Goal: Use online tool/utility: Utilize a website feature to perform a specific function

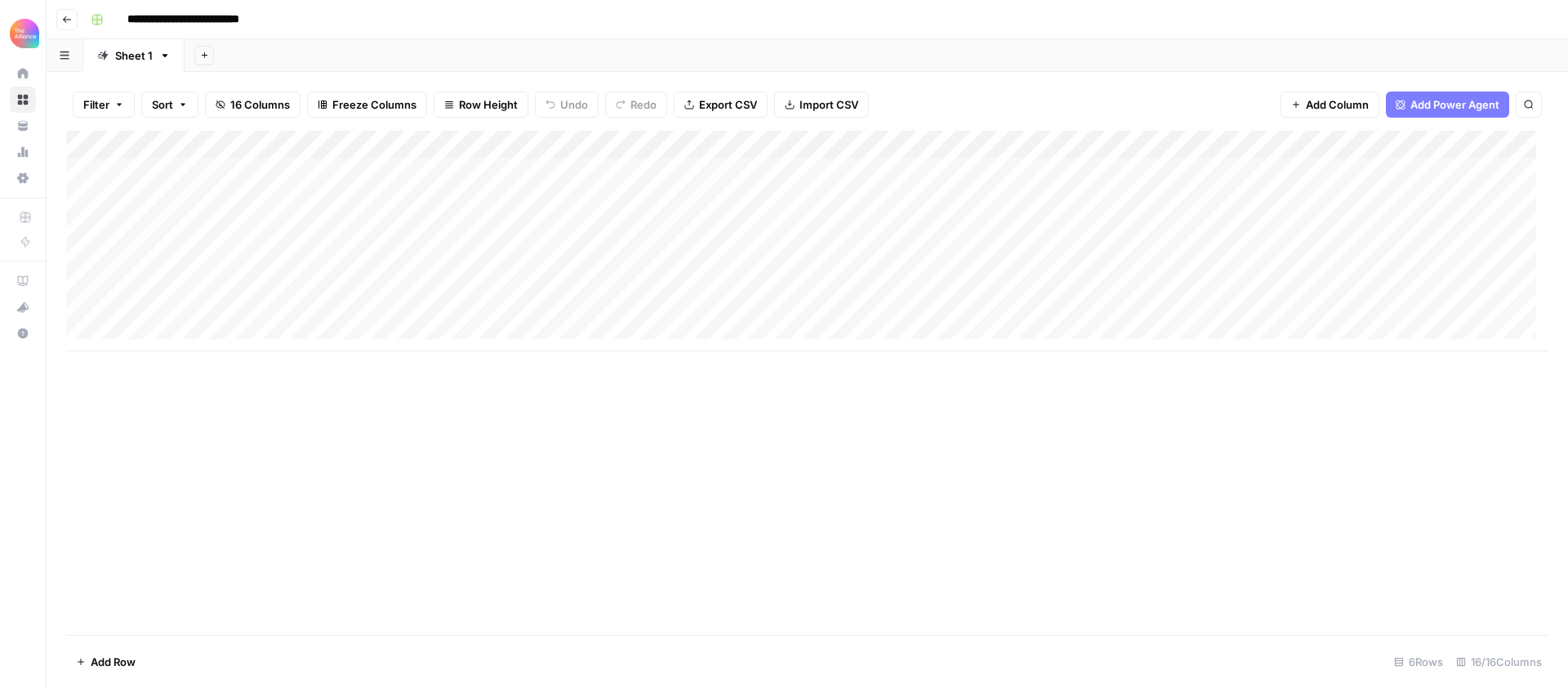
click at [174, 254] on div "Add Column" at bounding box center [807, 241] width 1482 height 220
click at [1456, 248] on div "Add Column" at bounding box center [807, 241] width 1482 height 220
click at [1525, 253] on div "Add Column" at bounding box center [807, 241] width 1482 height 220
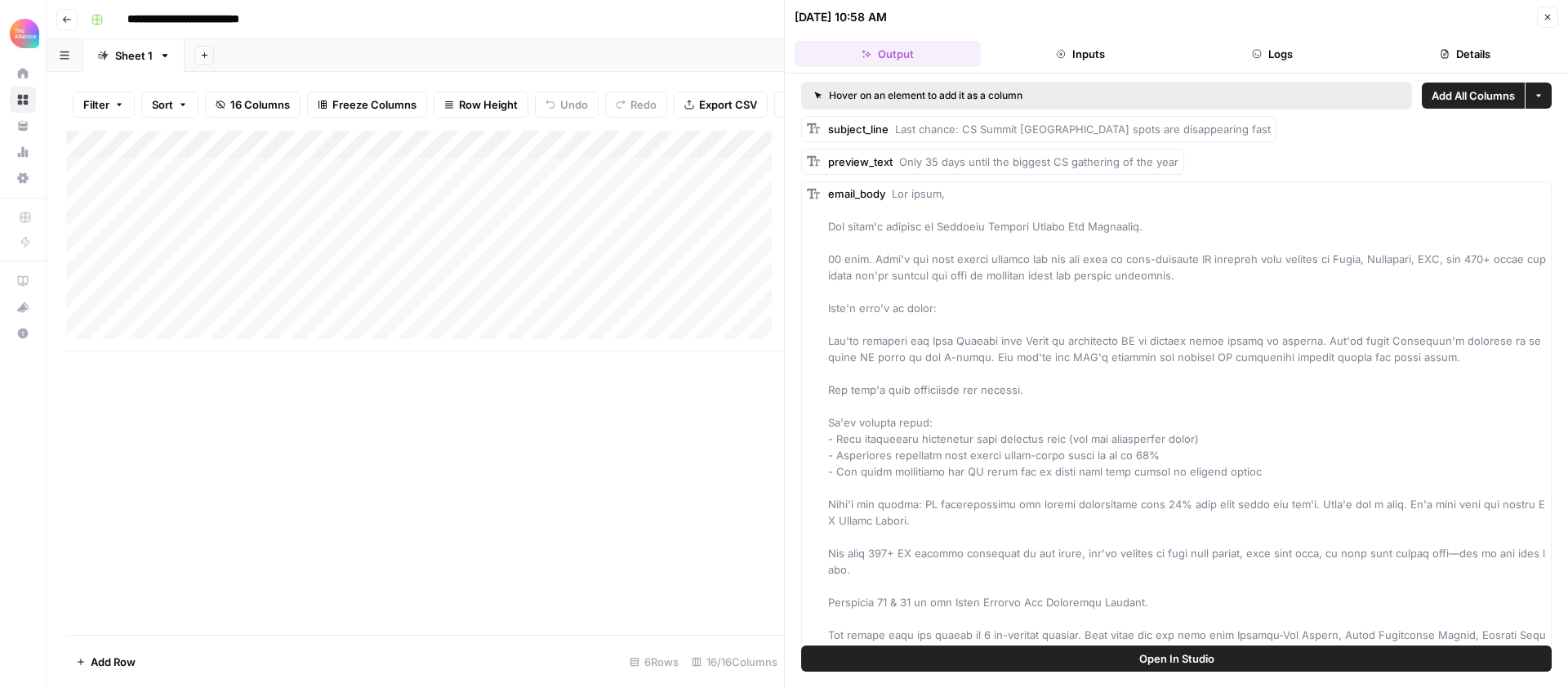
click at [1546, 22] on icon "button" at bounding box center [1547, 17] width 10 height 10
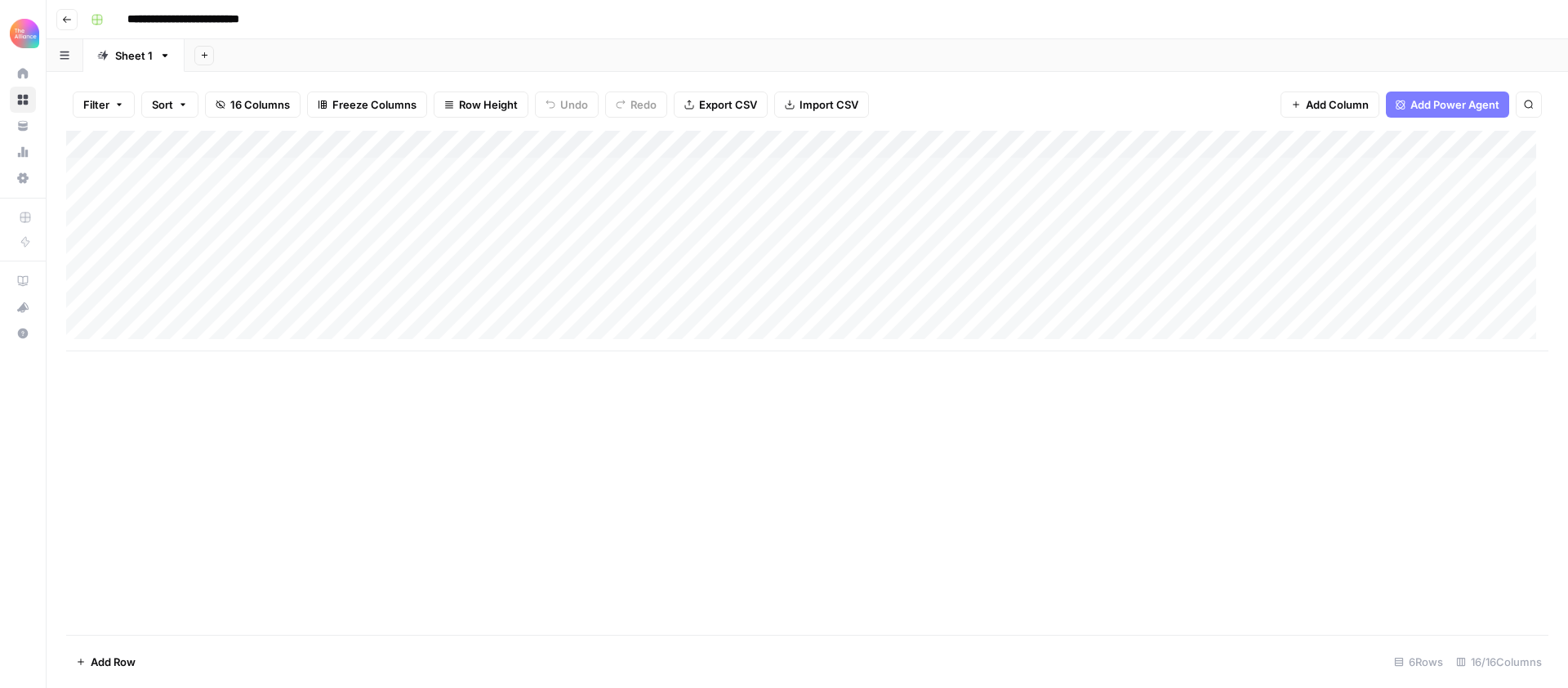
click at [1525, 251] on div "Add Column" at bounding box center [807, 241] width 1482 height 220
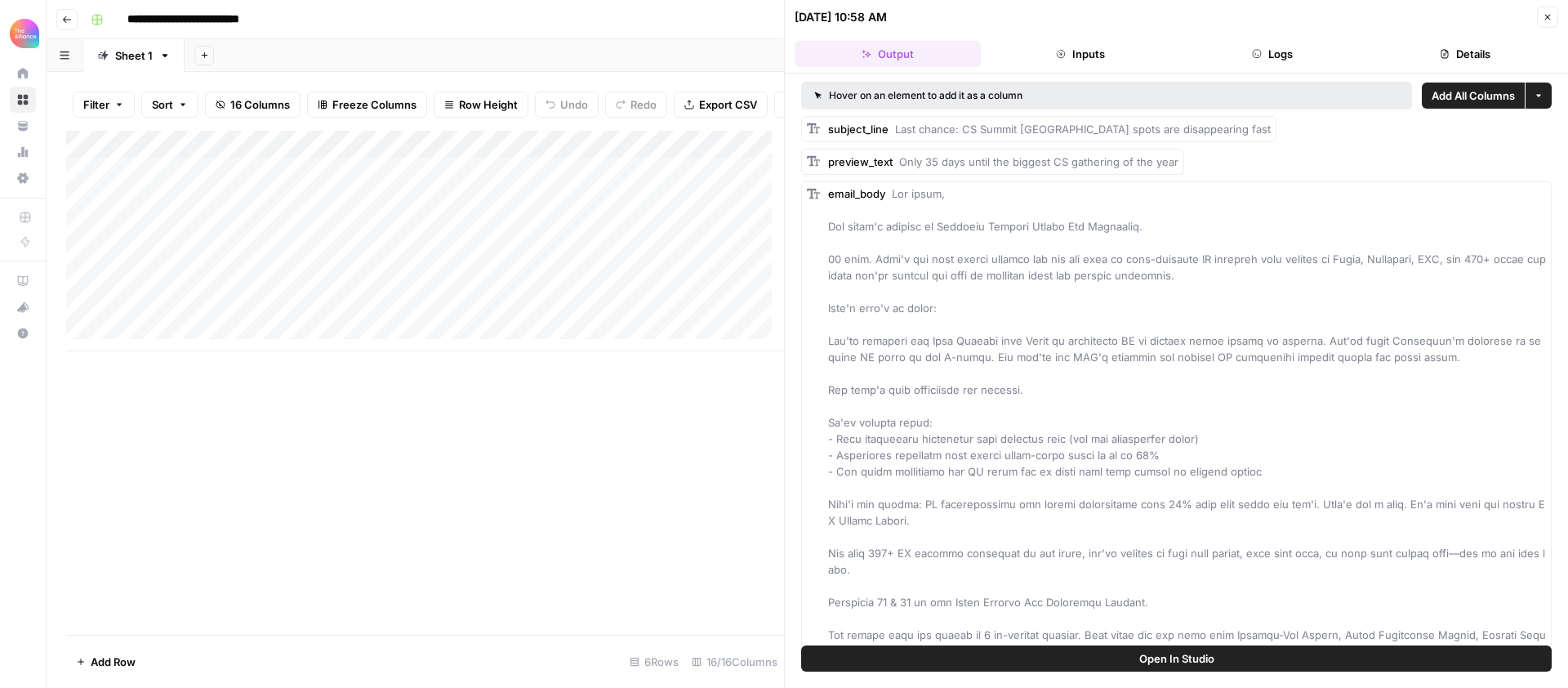
click at [1112, 51] on button "Inputs" at bounding box center [1080, 54] width 186 height 27
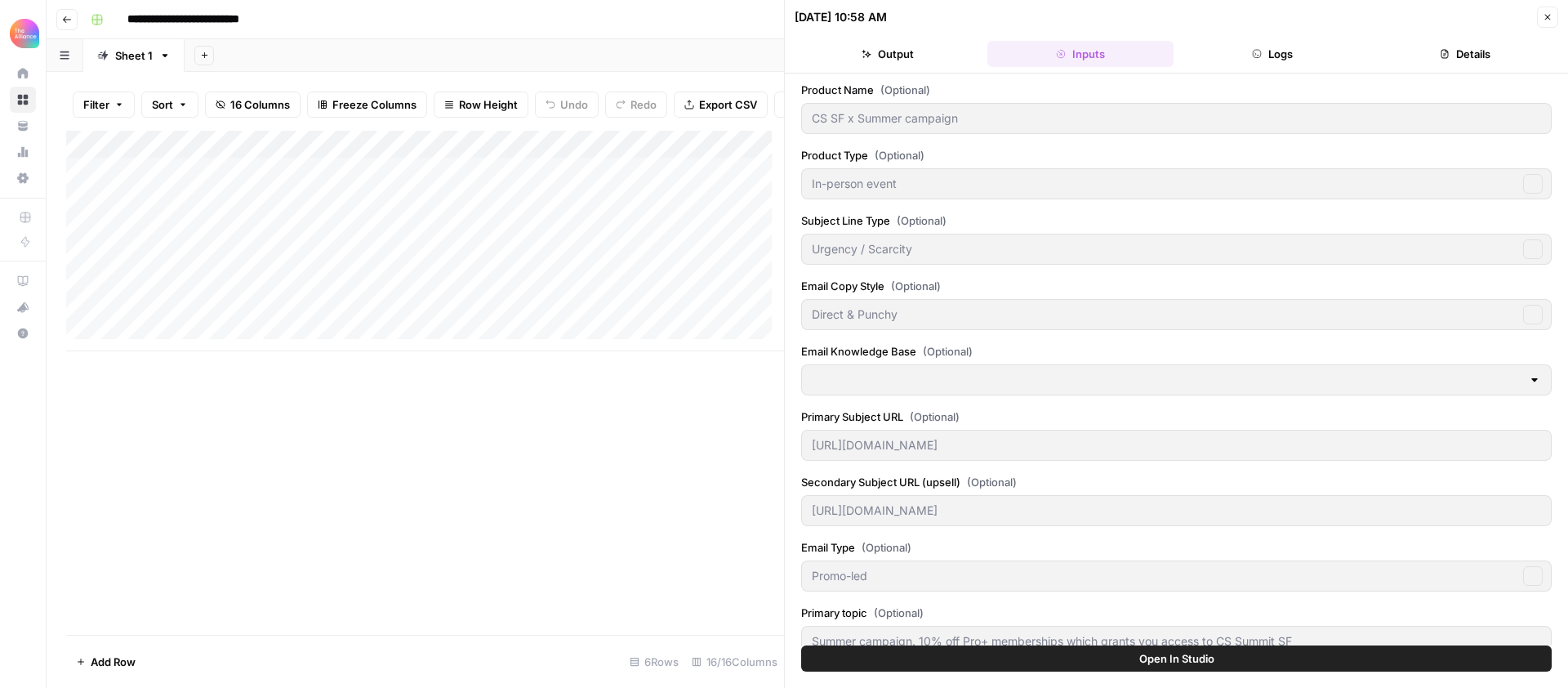
type input "Customer Success Collective"
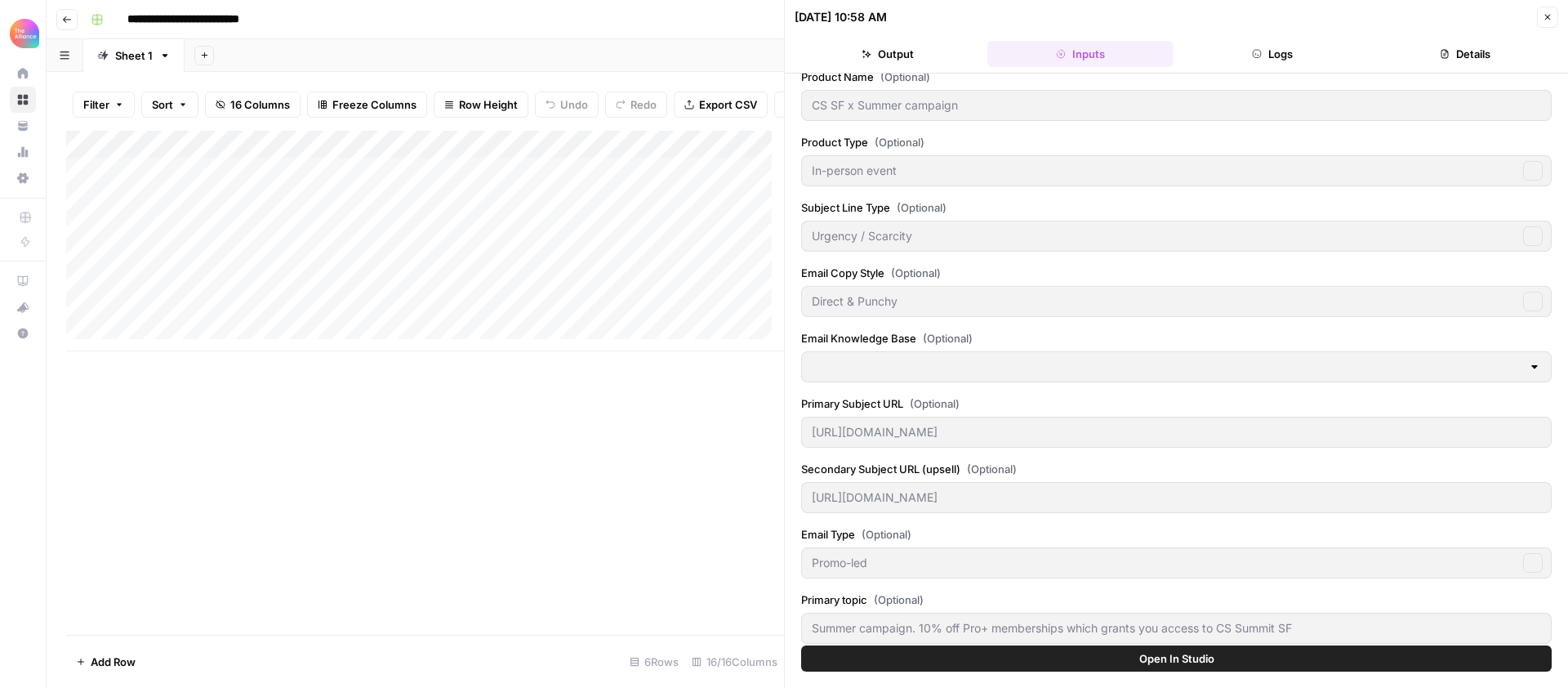
type input "Event Brochures"
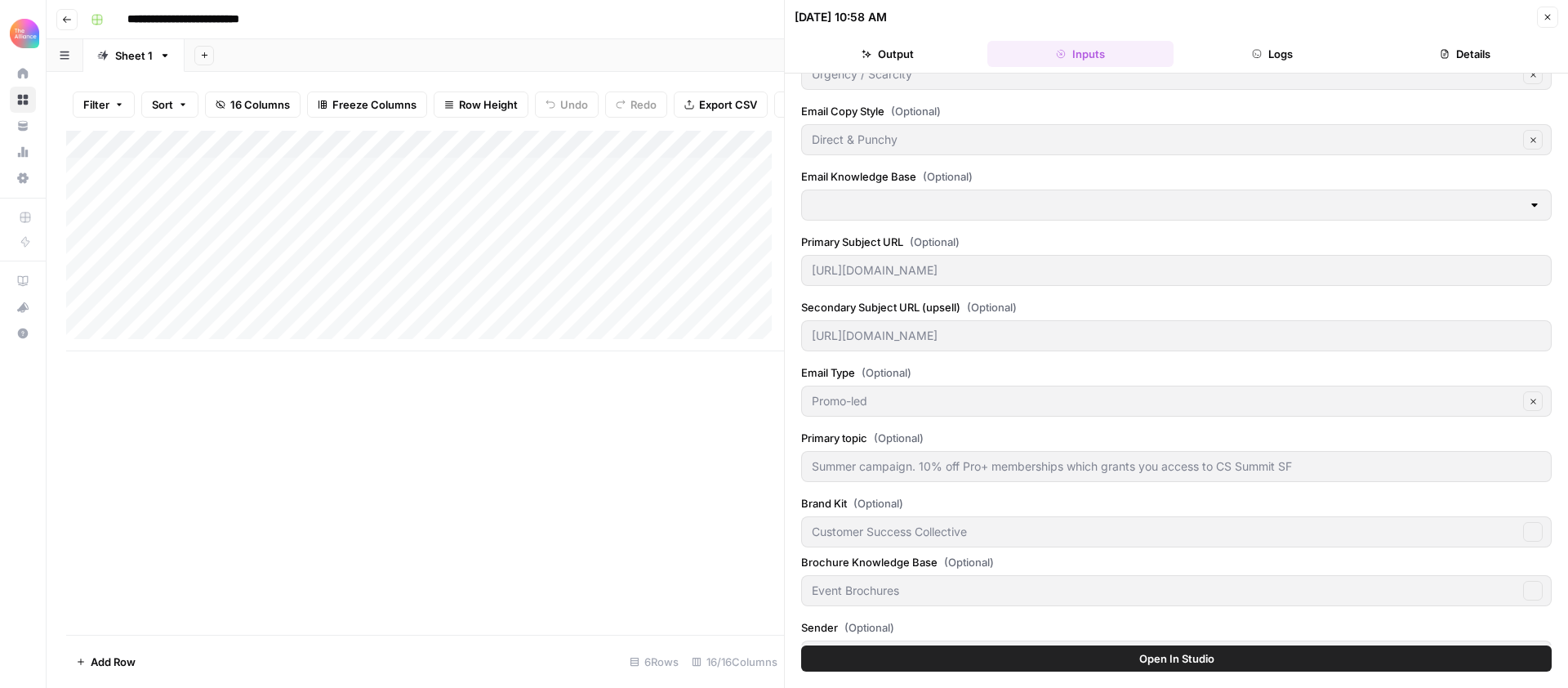
scroll to position [183, 0]
click at [914, 56] on button "Output" at bounding box center [887, 54] width 186 height 27
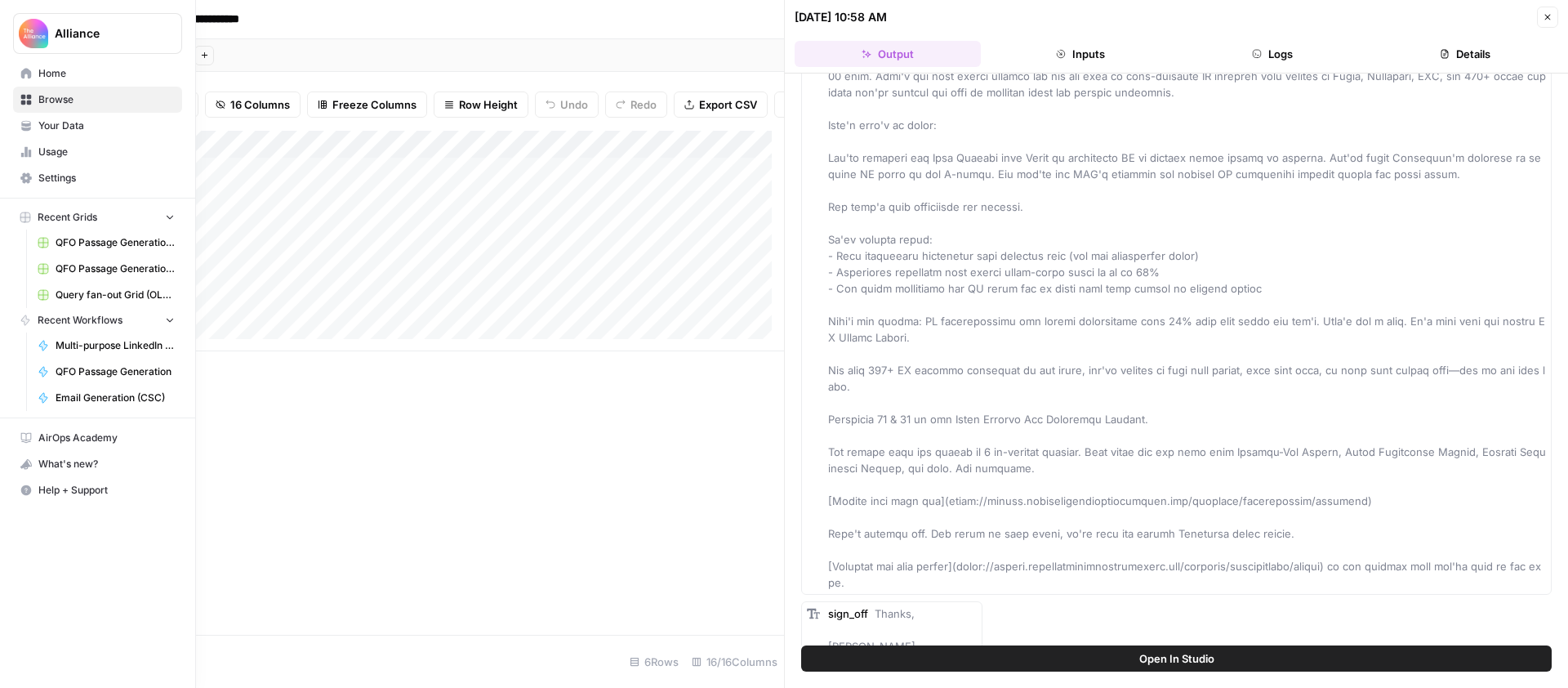
click at [54, 79] on span "Home" at bounding box center [106, 74] width 137 height 15
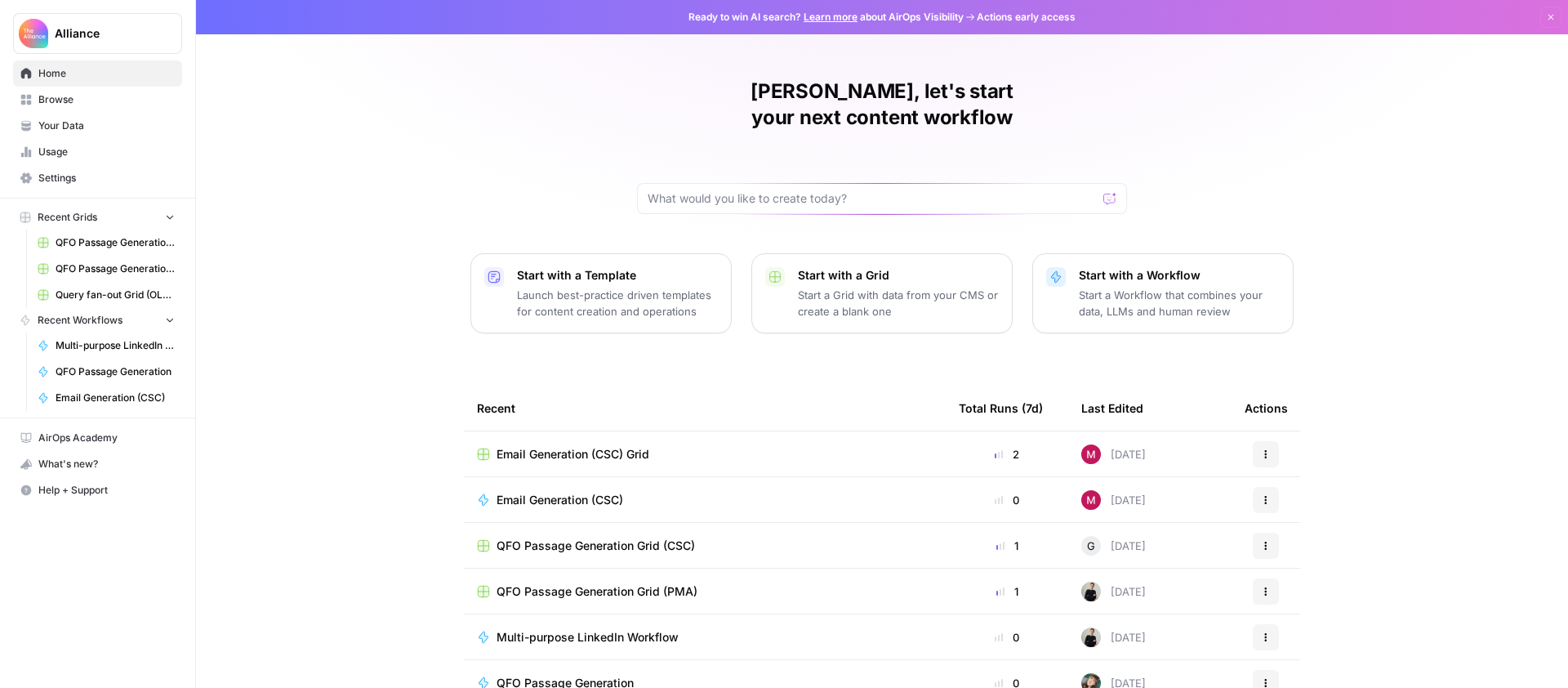
click at [91, 217] on span "Recent Grids" at bounding box center [67, 217] width 60 height 15
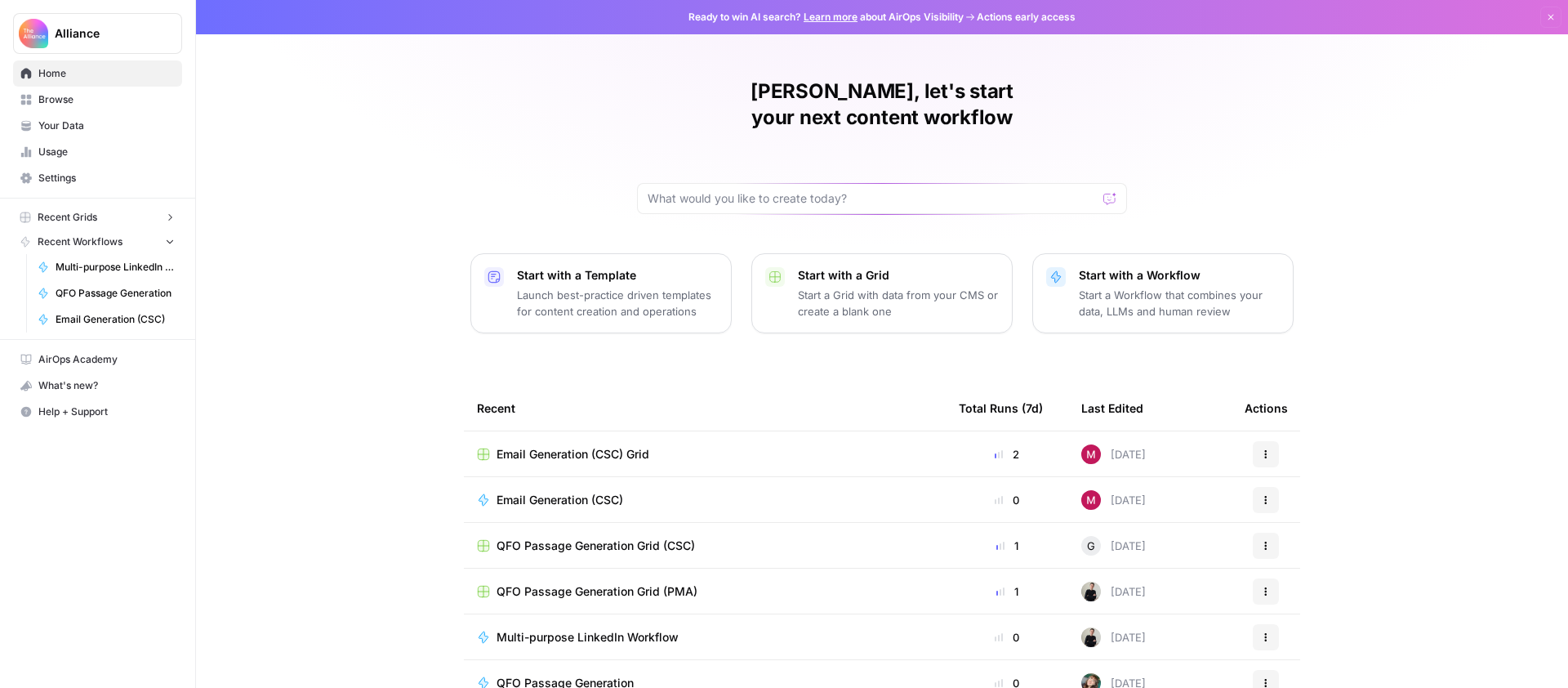
click at [91, 217] on span "Recent Grids" at bounding box center [67, 217] width 60 height 15
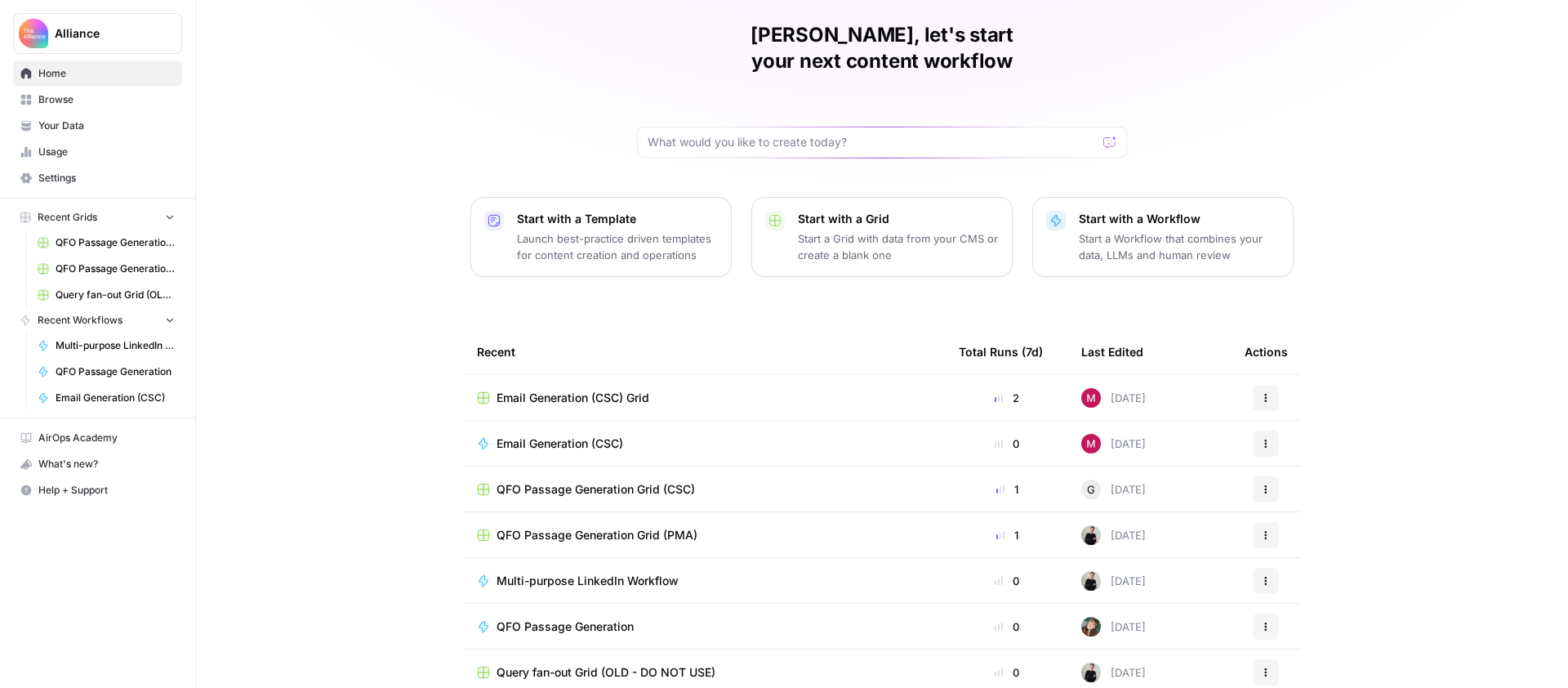
scroll to position [64, 0]
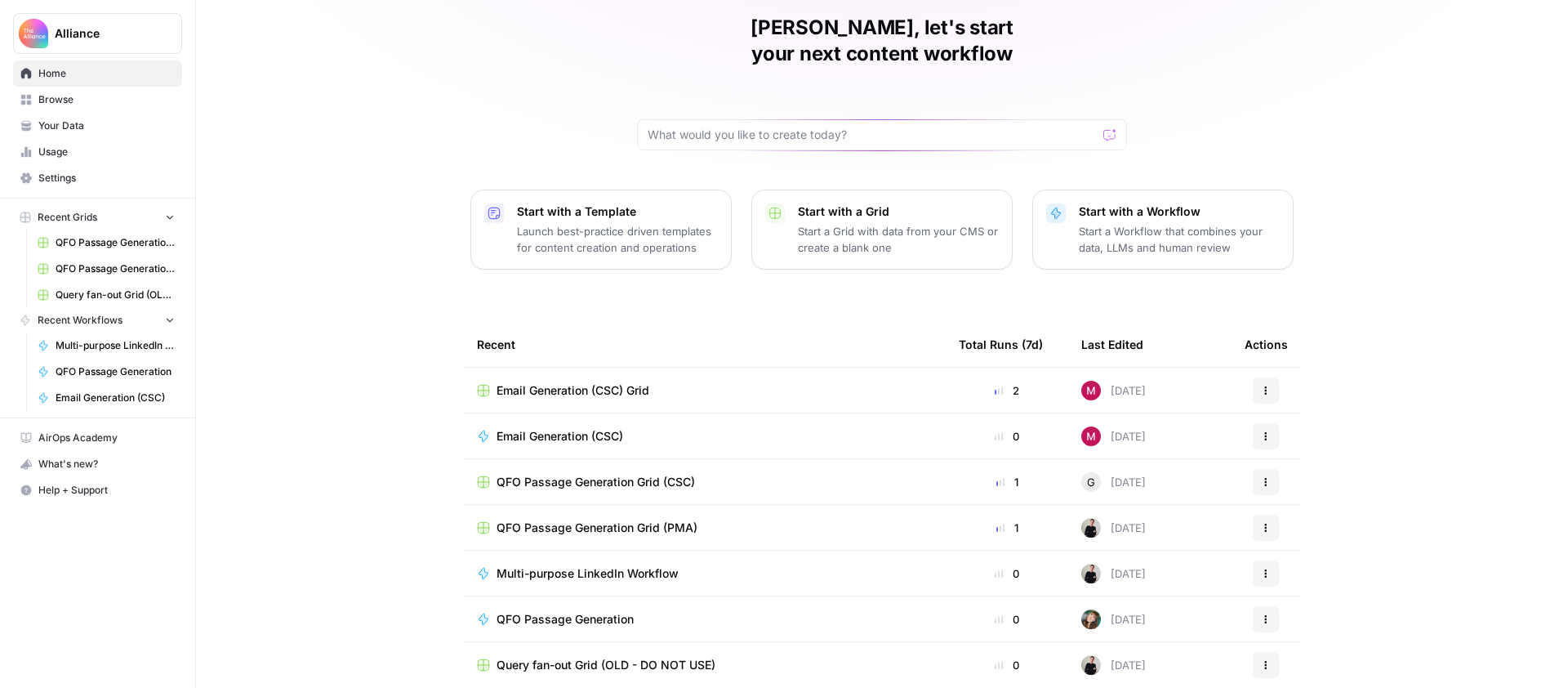
click at [76, 103] on span "Browse" at bounding box center [106, 99] width 137 height 15
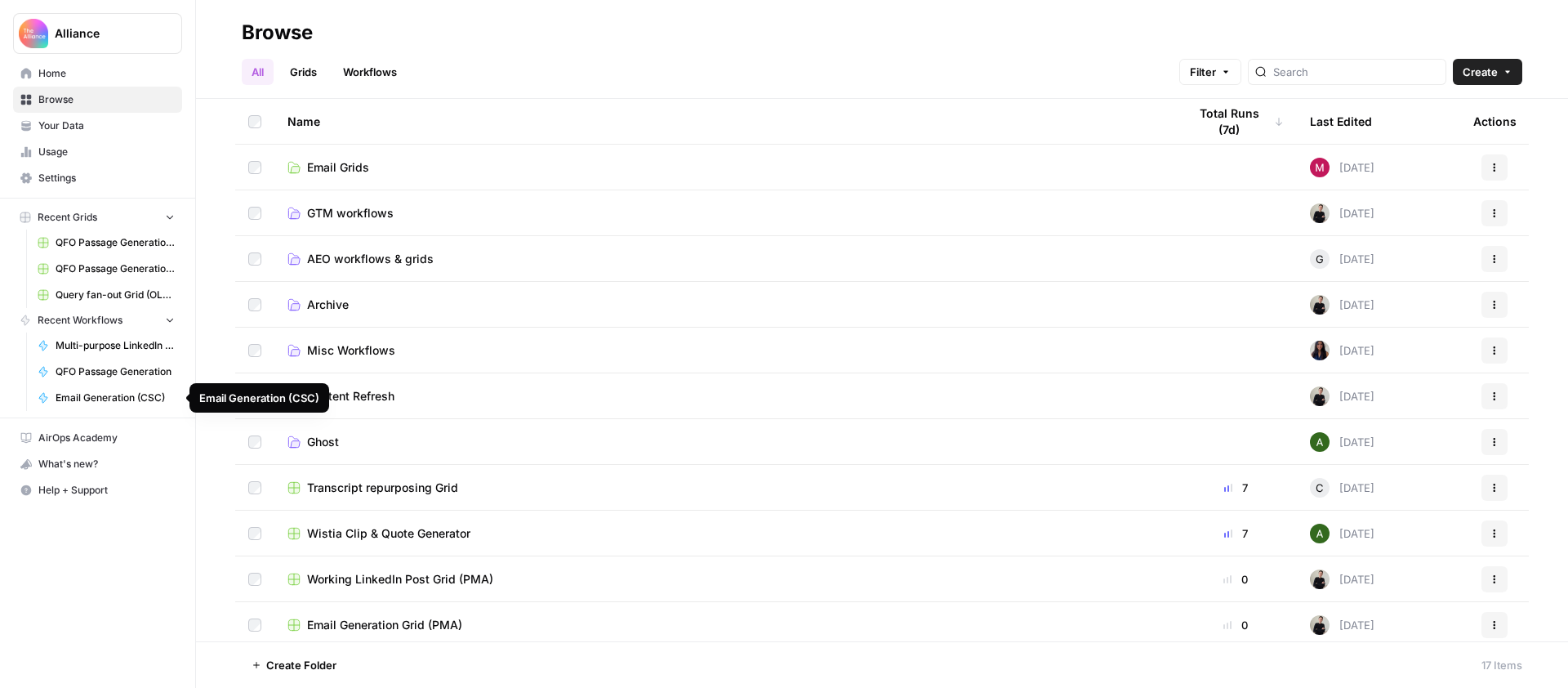
click at [117, 343] on span "Multi-purpose LinkedIn Workflow" at bounding box center [115, 346] width 119 height 15
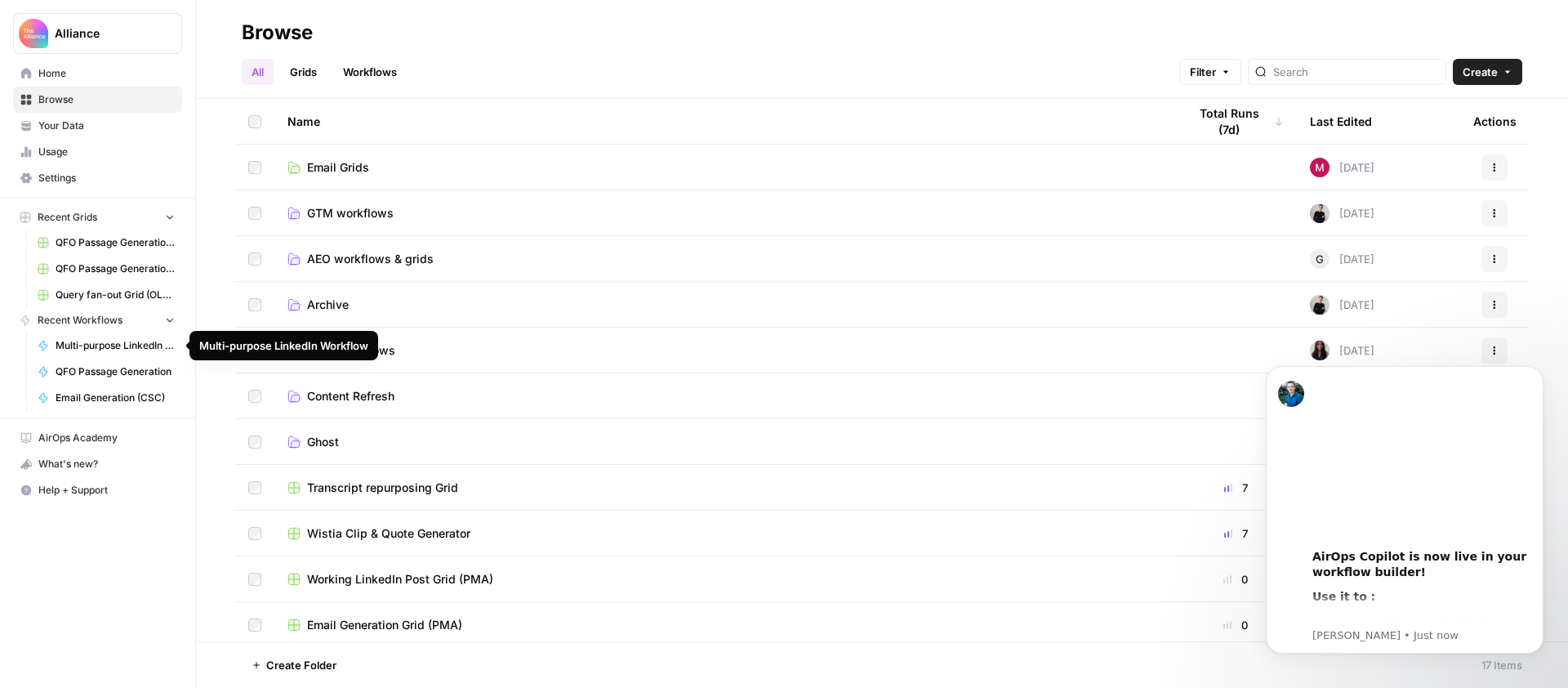
click at [84, 322] on span "Recent Workflows" at bounding box center [80, 321] width 85 height 15
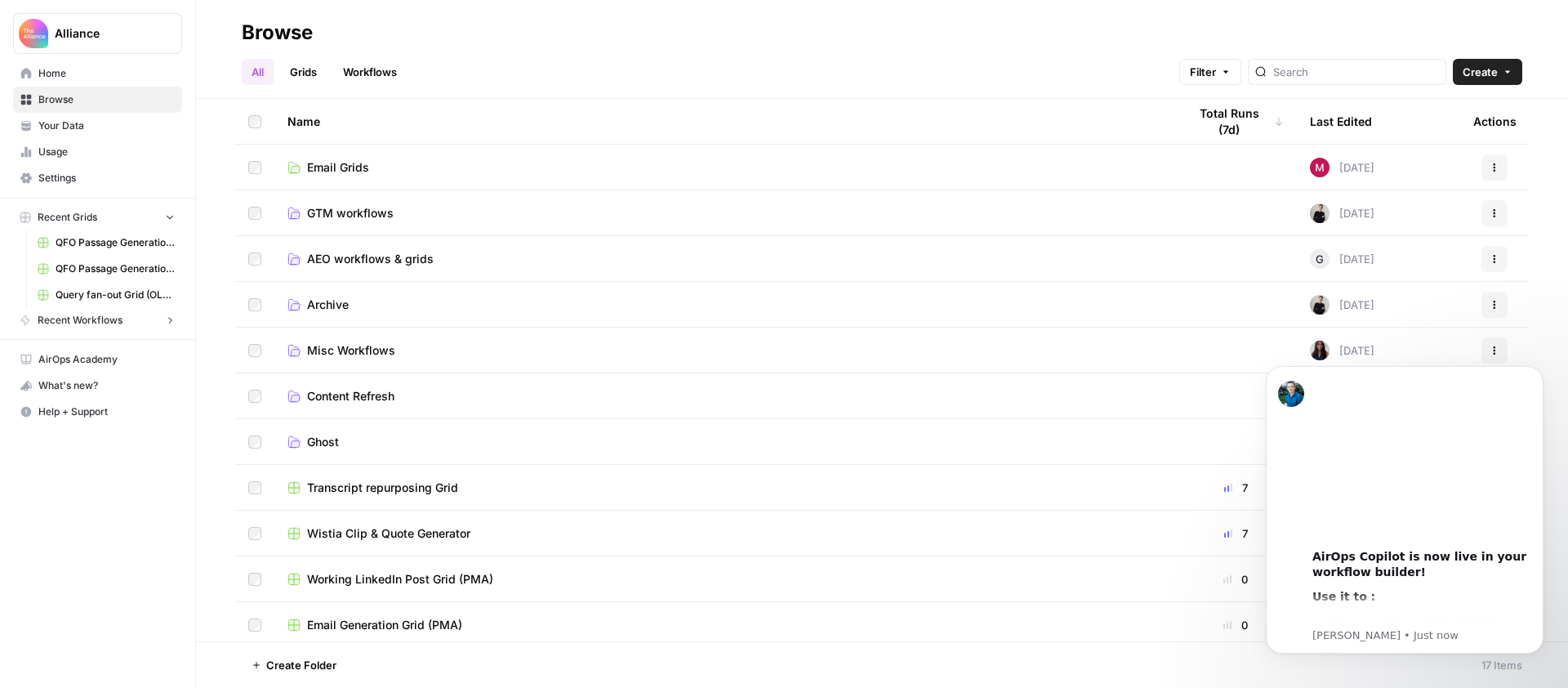
click at [84, 322] on span "Recent Workflows" at bounding box center [80, 321] width 85 height 15
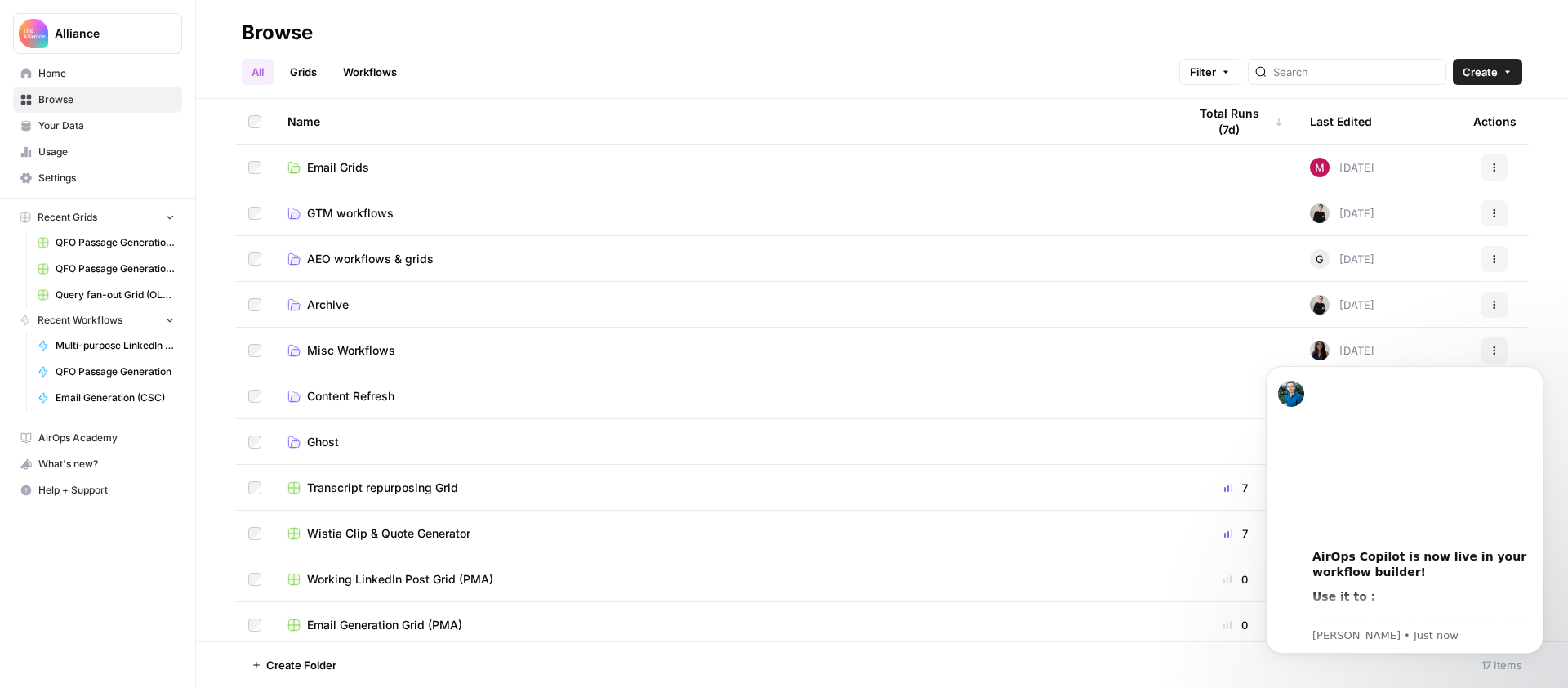
click at [362, 71] on link "Workflows" at bounding box center [369, 72] width 74 height 27
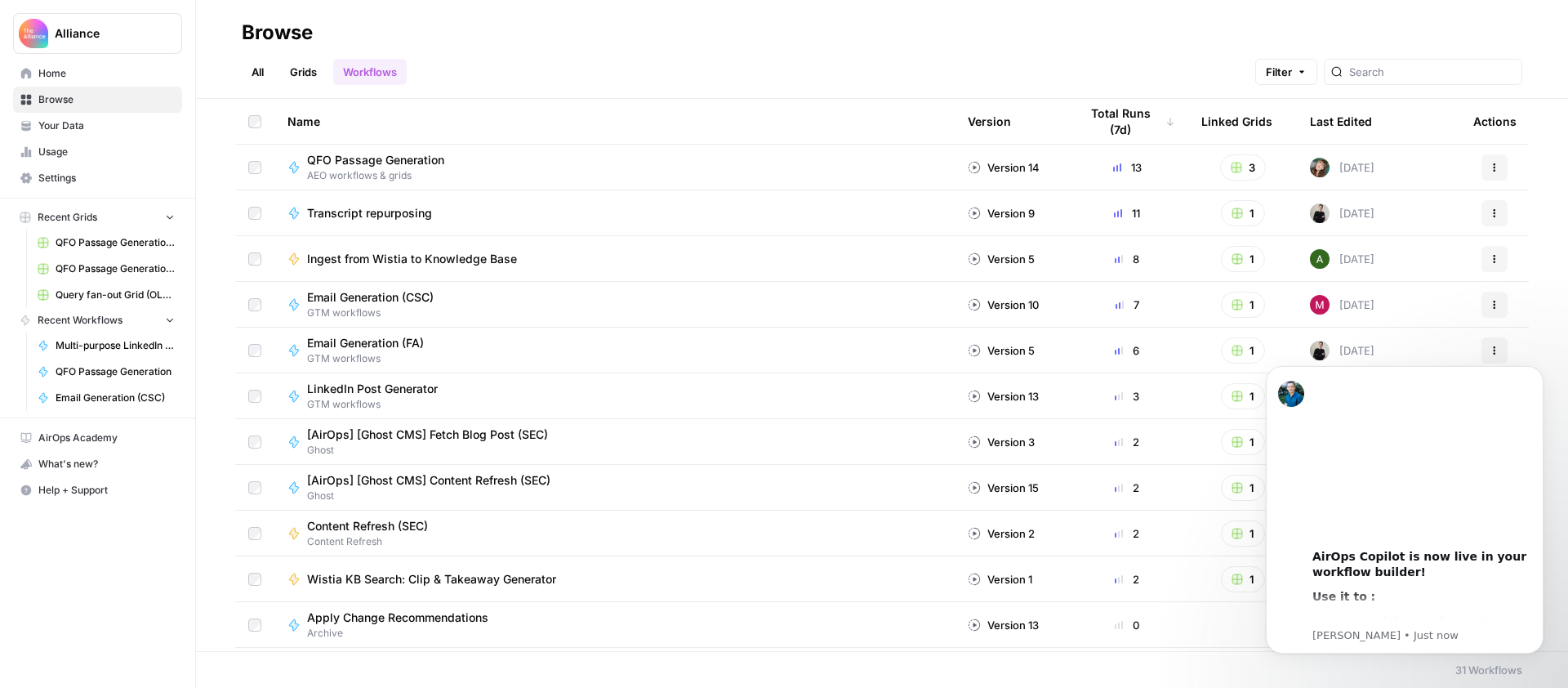
click at [314, 79] on link "Grids" at bounding box center [303, 72] width 46 height 27
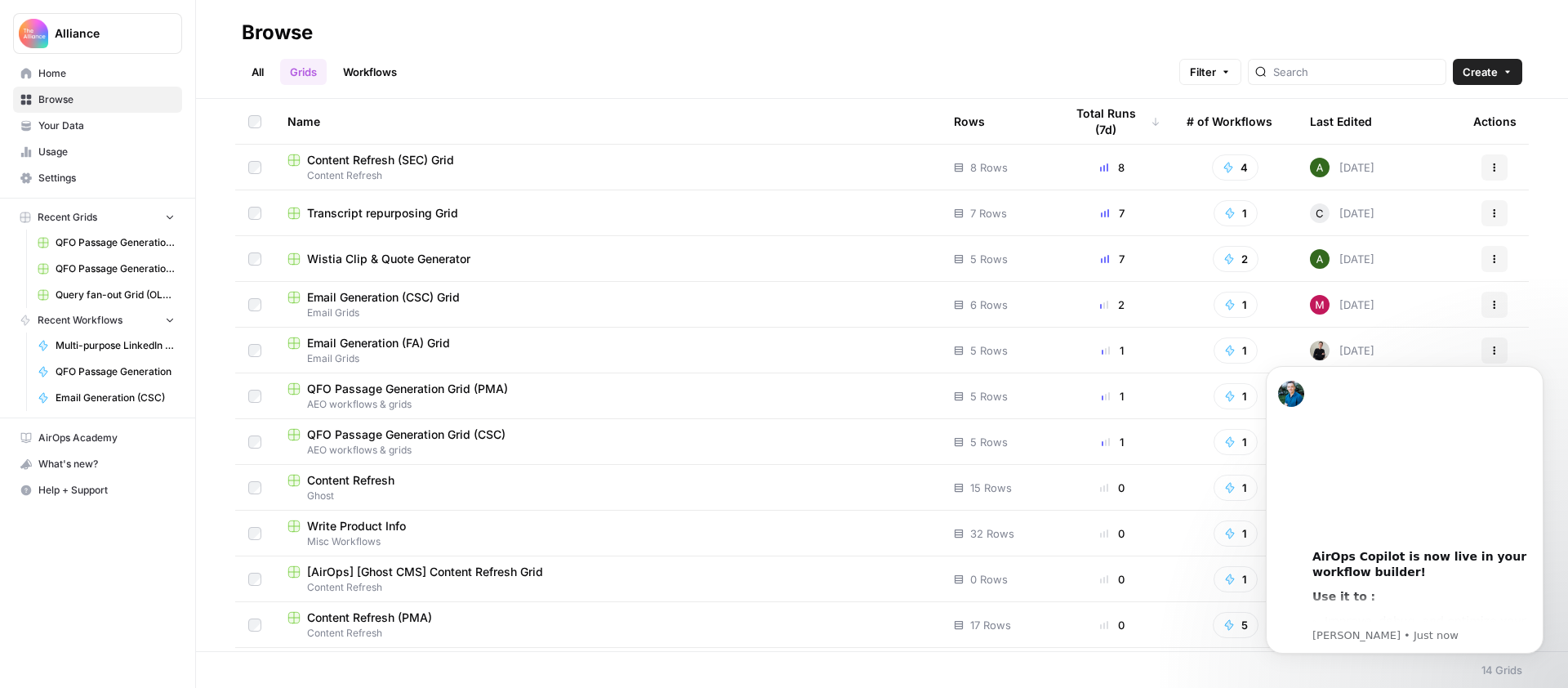
click at [364, 61] on link "Workflows" at bounding box center [369, 72] width 74 height 27
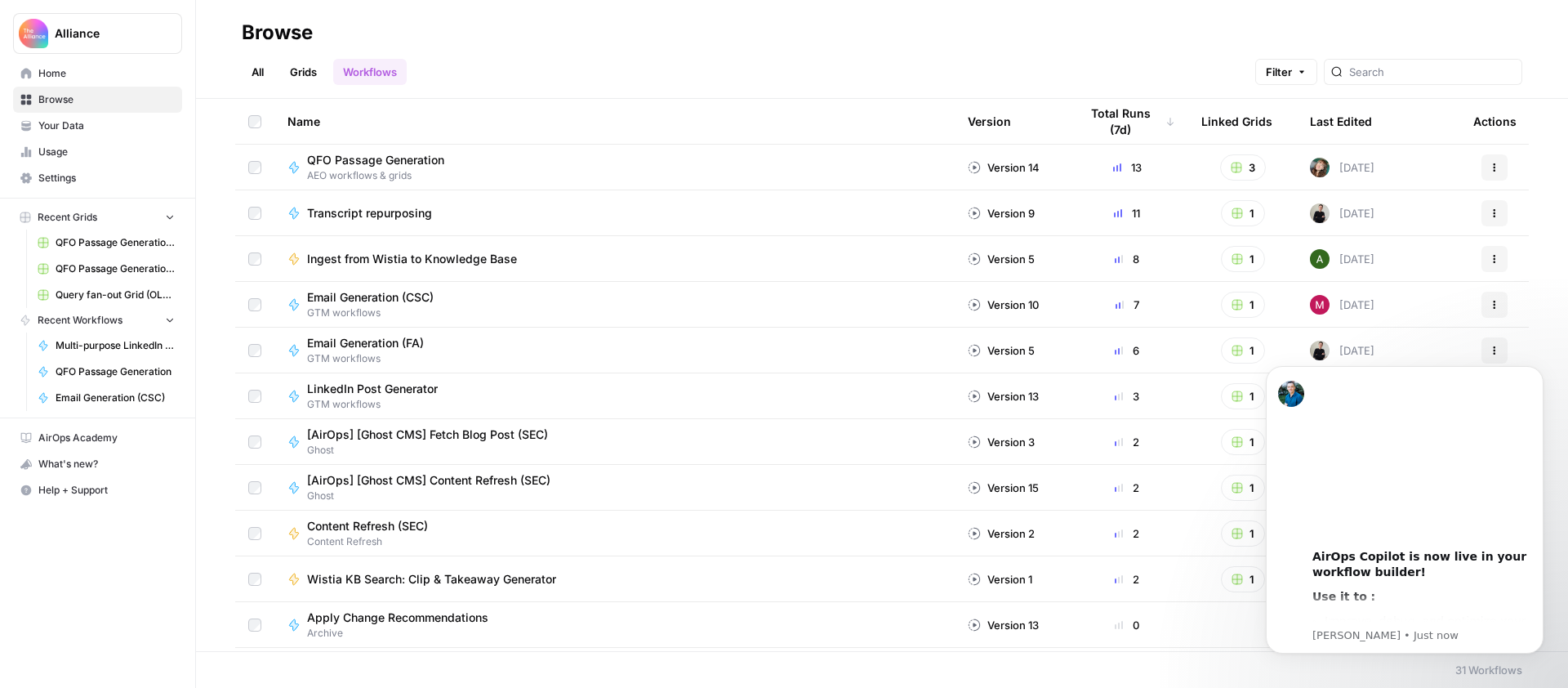
click at [400, 390] on span "LinkedIn Post Generator" at bounding box center [373, 389] width 131 height 17
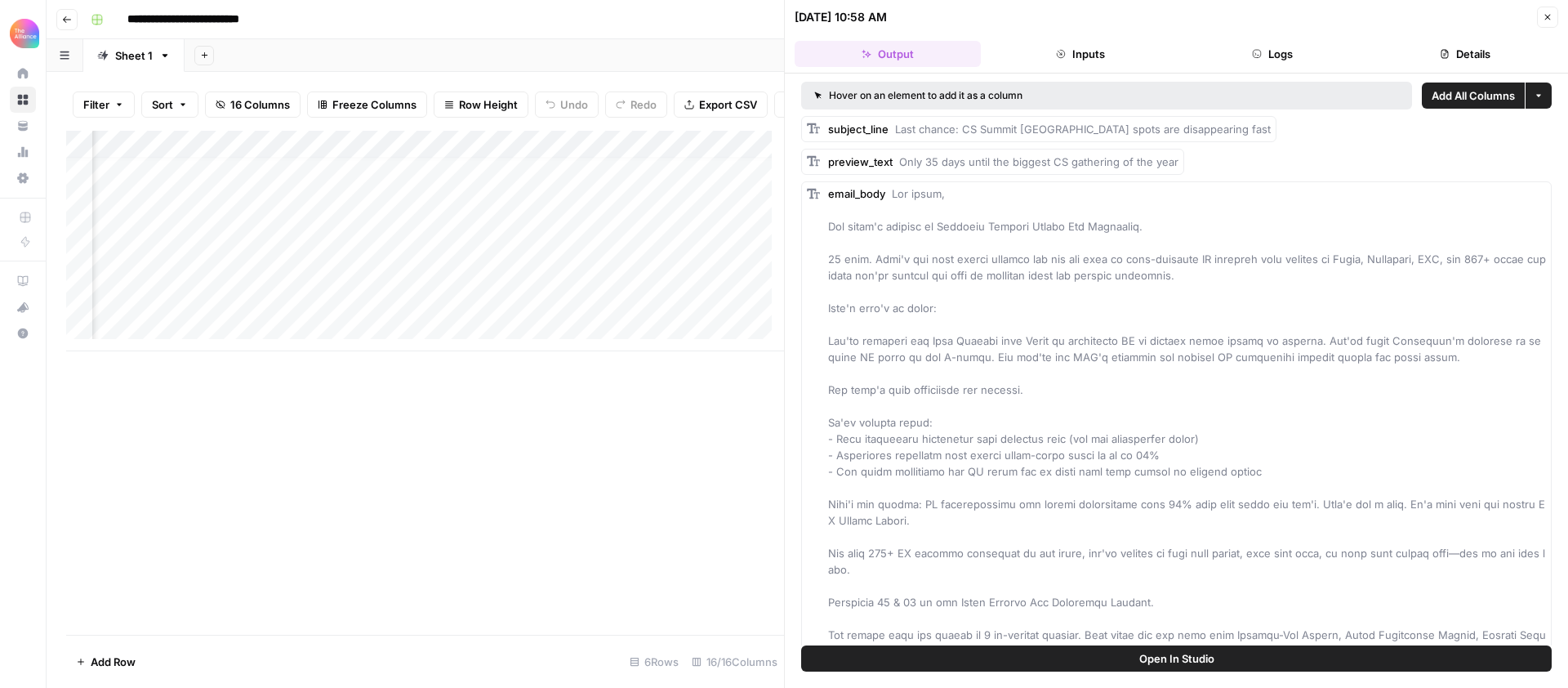
scroll to position [12, 765]
